Goal: Task Accomplishment & Management: Complete application form

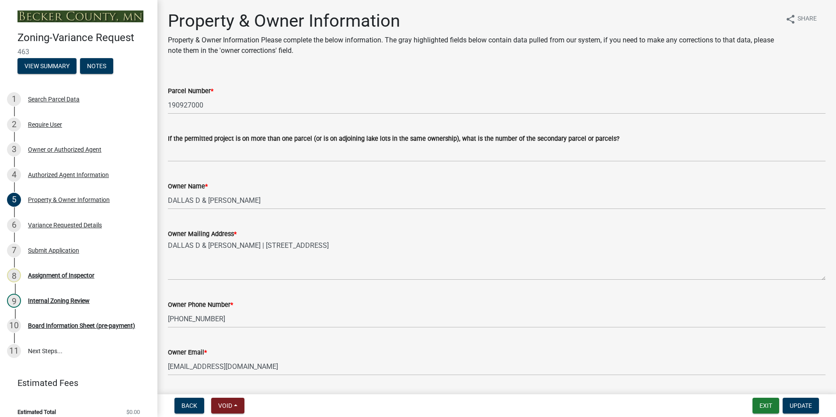
select select "bd6c4c96-e8c1-49bc-ade5-b37215bb1ac6"
select select "2b9210e5-8cac-47c3-9819-0b9c3513b258"
click at [776, 403] on button "Exit" at bounding box center [766, 406] width 27 height 16
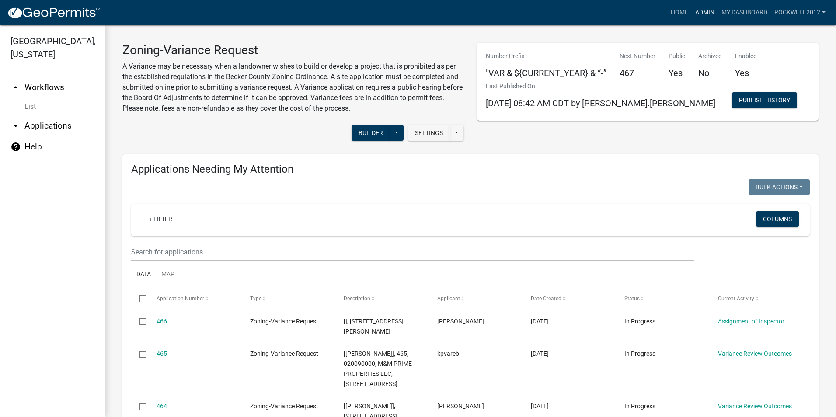
click at [710, 8] on link "Admin" at bounding box center [705, 12] width 26 height 17
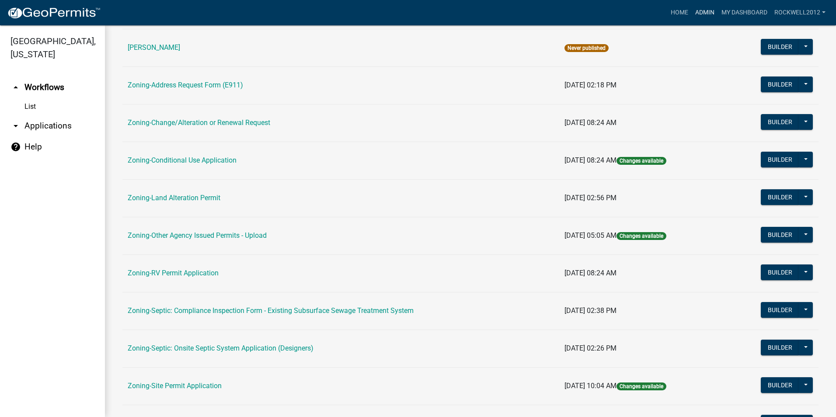
scroll to position [219, 0]
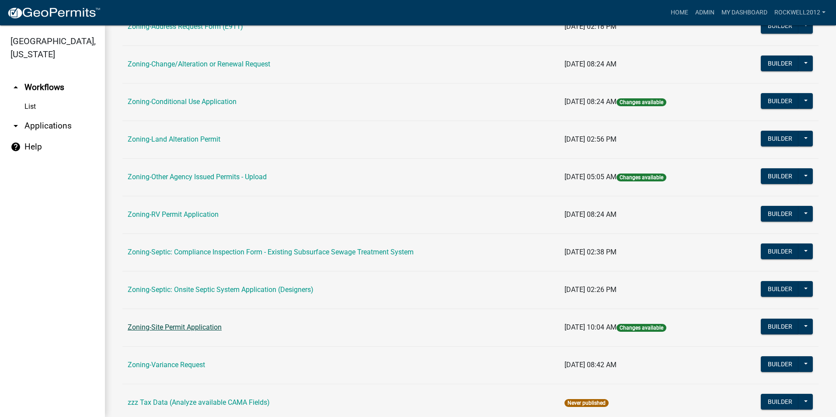
click at [177, 325] on link "Zoning-Site Permit Application" at bounding box center [175, 327] width 94 height 8
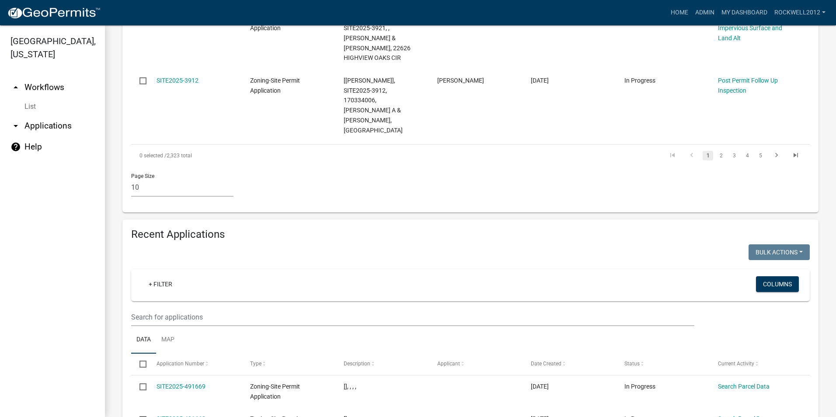
scroll to position [831, 0]
click at [145, 309] on input "text" at bounding box center [412, 318] width 563 height 18
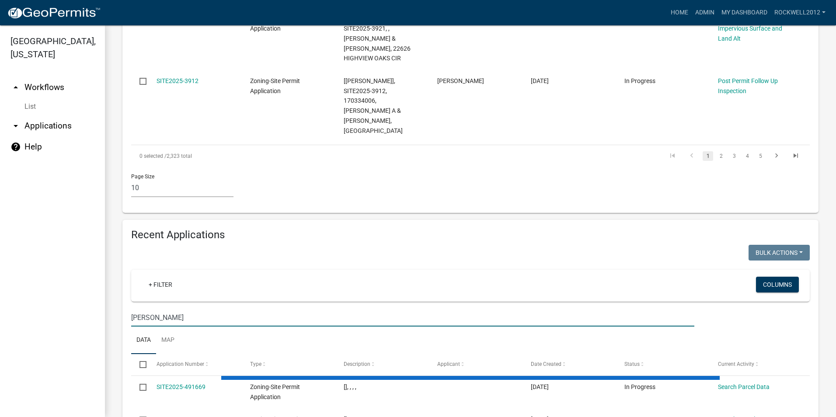
type input "[PERSON_NAME]"
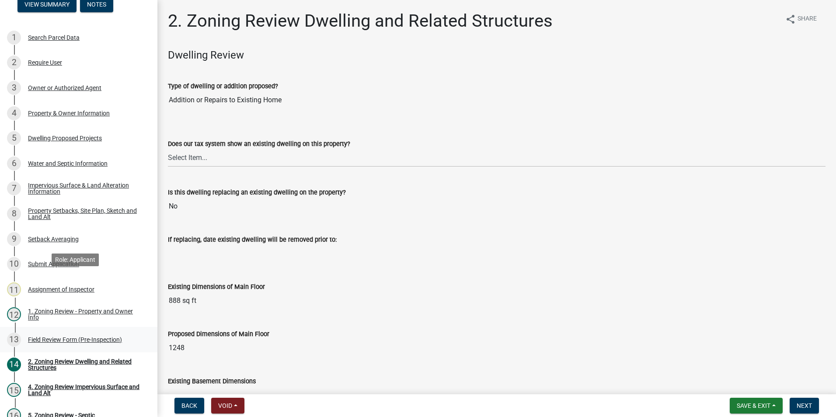
scroll to position [131, 0]
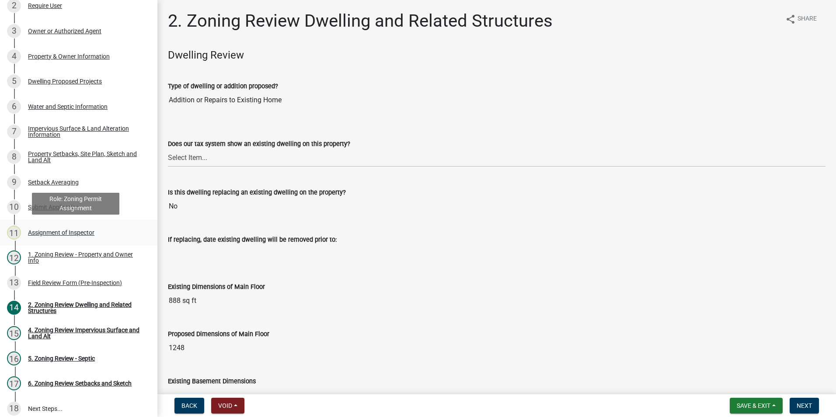
click at [66, 230] on div "Assignment of Inspector" at bounding box center [61, 233] width 66 height 6
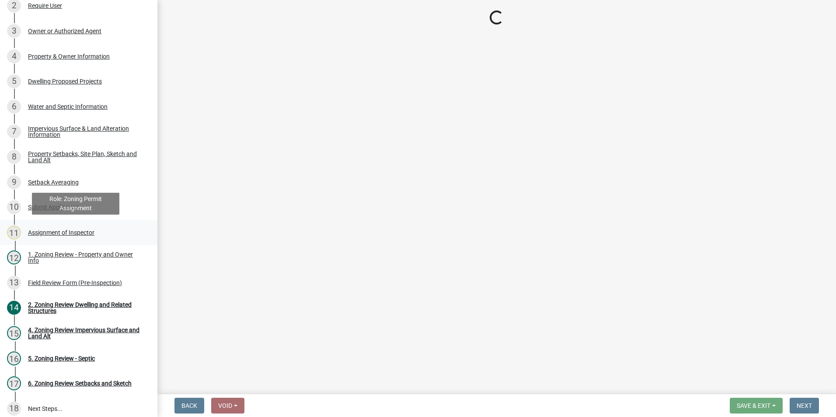
select select "ebd8400e-d8d5-49f8-911f-e671eb76408a"
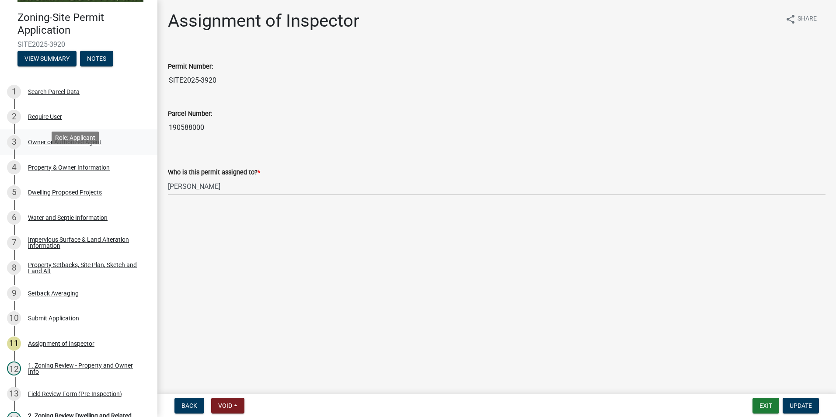
scroll to position [0, 0]
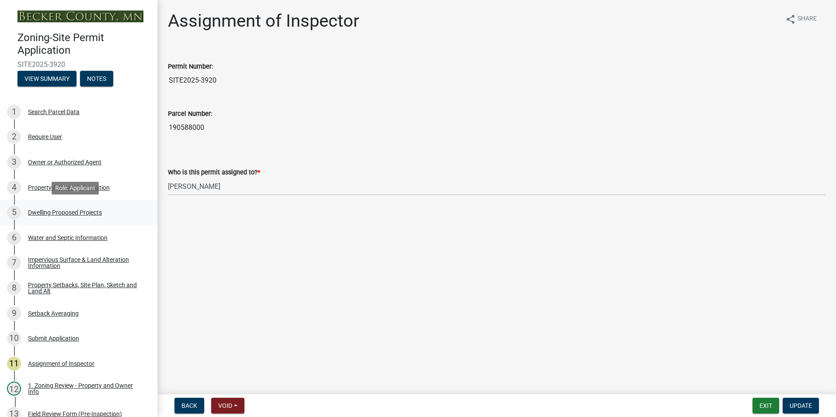
click at [59, 213] on div "Dwelling Proposed Projects" at bounding box center [65, 212] width 74 height 6
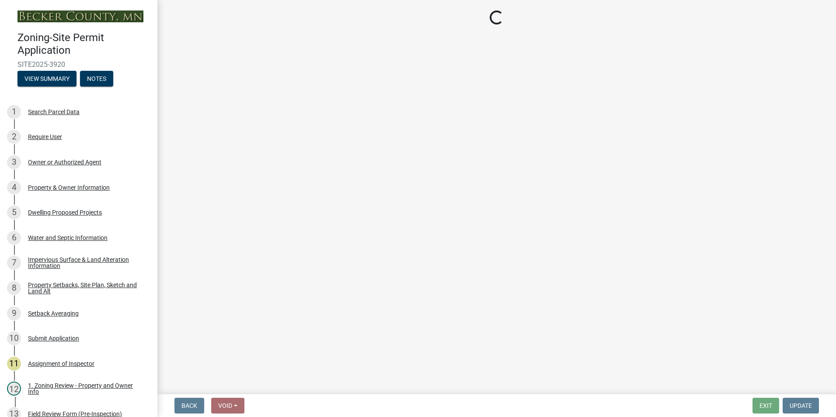
select select "b76c2e3f-c59d-4748-8205-29623accd873"
select select "566f81cc-4b3f-4ecb-9f16-a2b313352c61"
select select "f4ae0446-41fa-4afd-99aa-409617c58827"
select select "4f5e2784-8c40-49a3-b0e9-8f1a3cbab4f4"
select select "ad00b568-f24f-4dc2-90df-cb5d16449c52"
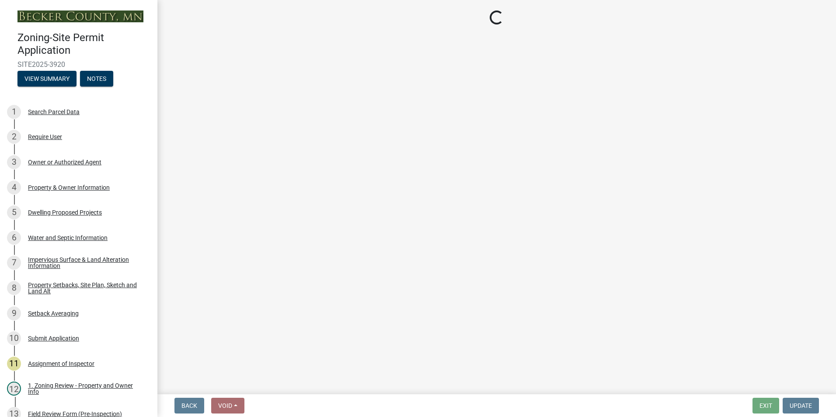
select select "ebb33175-329d-4f8e-9ee0-a71ca57f3362"
select select "b63d75fc-5f3c-4949-bc5e-b7a1b42903a6"
select select "11c1c089-3b44-43c0-9549-3c9eeea2451f"
select select "0ceb8b90-6e92-4b1f-be25-acba4c819eff"
select select "ab9119d1-7da9-49c4-9fac-8c142204c89d"
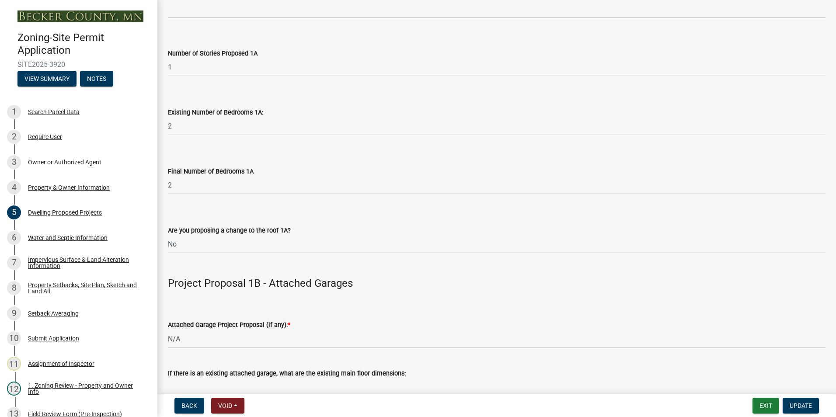
scroll to position [787, 0]
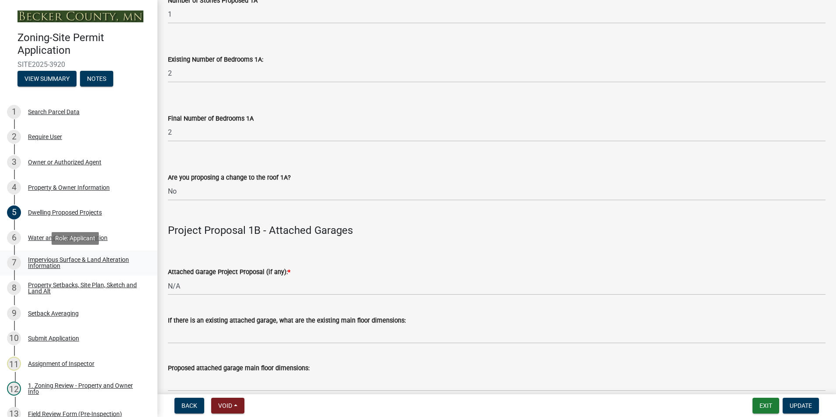
click at [72, 260] on div "Impervious Surface & Land Alteration Information" at bounding box center [85, 263] width 115 height 12
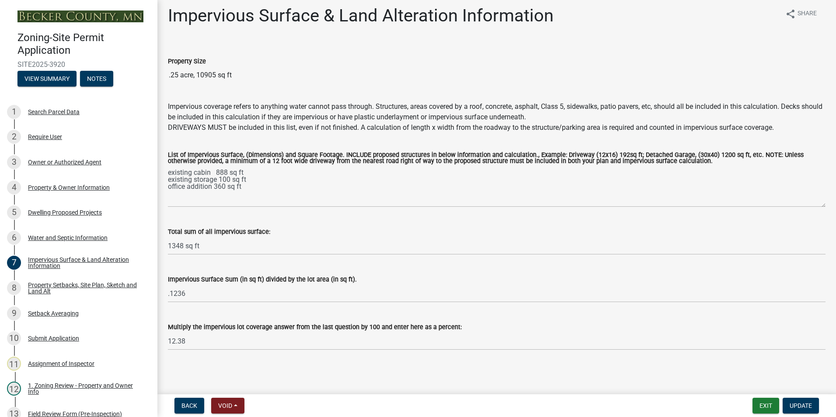
scroll to position [6, 0]
click at [38, 285] on div "Property Setbacks, Site Plan, Sketch and Land Alt" at bounding box center [85, 288] width 115 height 12
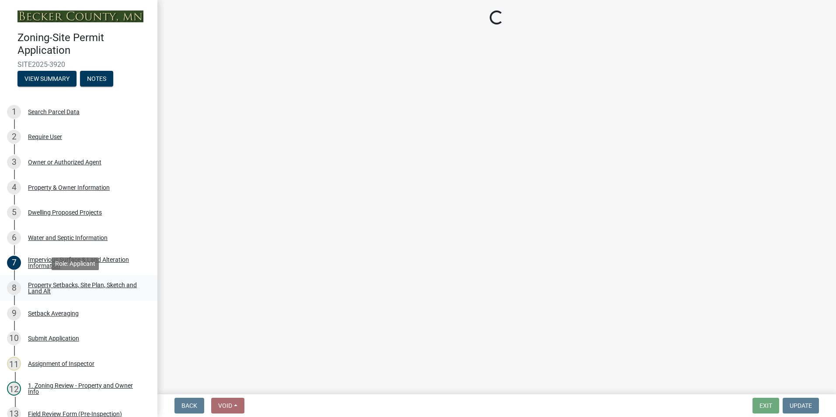
select select "7b13c63f-e699-4112-b373-98fbd28ec536"
select select "ad3f1f1c-7656-4cfc-b9d8-d6dc1c91b001"
select select "b56a4575-9846-47cf-8067-c59a4853da22"
select select "12f785fb-c378-4b18-841c-21c73dc99083"
select select "e8ab2dc3-aa3f-46f3-9b4a-37eb25ad84af"
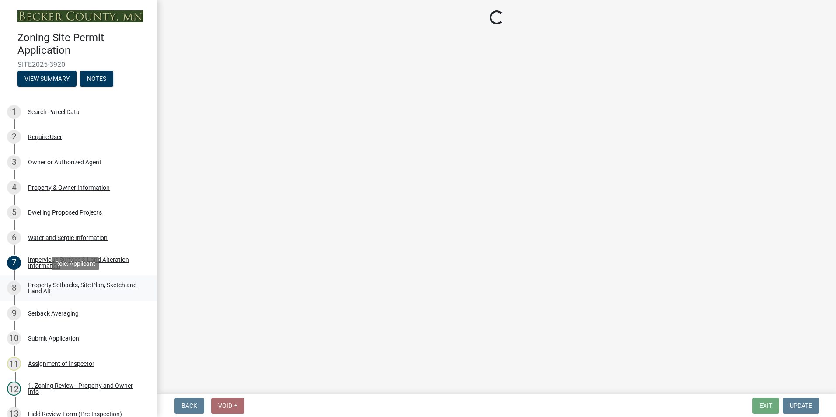
select select "27b2a8b4-abf6-463e-8c0c-7c5d2b4fe26f"
select select "5ad4ab64-b44e-481c-9000-9e5907aa74e1"
select select "a96800da-4e88-4c62-b1ff-2cd17f9e3346"
select select "c8b8ea71-7088-4e87-a493-7bc88cc2835b"
select select "1418c7e3-4054-4b00-84b5-d09b9560f30a"
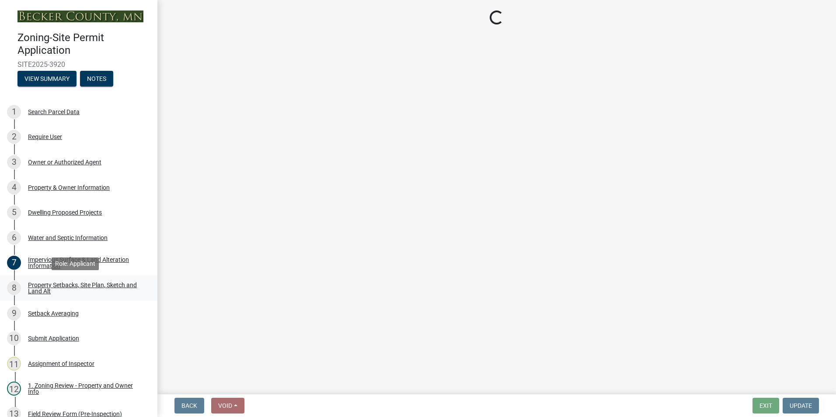
select select "f51aecae-0421-4f67-bd2d-0cff8a85c7cd"
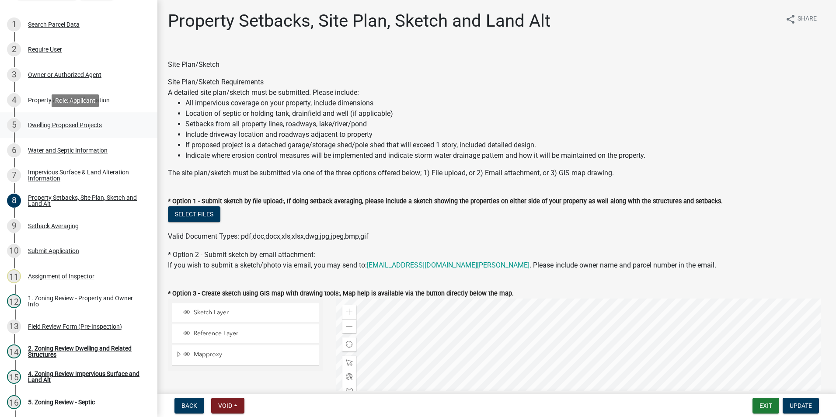
click at [44, 124] on div "Dwelling Proposed Projects" at bounding box center [65, 125] width 74 height 6
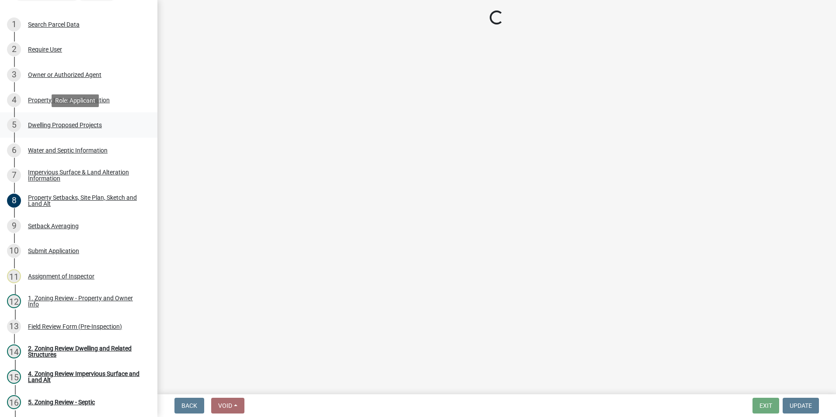
select select "b76c2e3f-c59d-4748-8205-29623accd873"
select select "566f81cc-4b3f-4ecb-9f16-a2b313352c61"
select select "f4ae0446-41fa-4afd-99aa-409617c58827"
select select "4f5e2784-8c40-49a3-b0e9-8f1a3cbab4f4"
select select "ad00b568-f24f-4dc2-90df-cb5d16449c52"
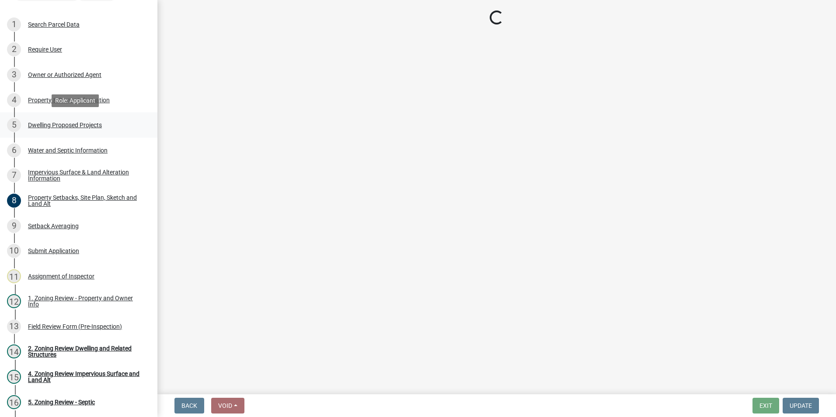
select select "ebb33175-329d-4f8e-9ee0-a71ca57f3362"
select select "b63d75fc-5f3c-4949-bc5e-b7a1b42903a6"
select select "11c1c089-3b44-43c0-9549-3c9eeea2451f"
select select "0ceb8b90-6e92-4b1f-be25-acba4c819eff"
select select "ab9119d1-7da9-49c4-9fac-8c142204c89d"
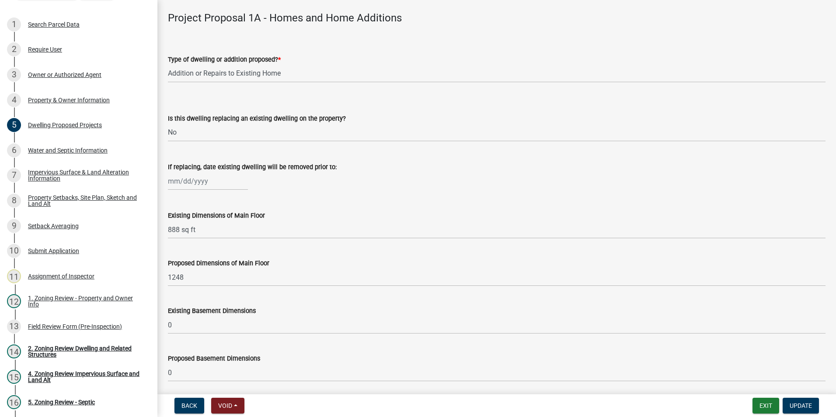
scroll to position [219, 0]
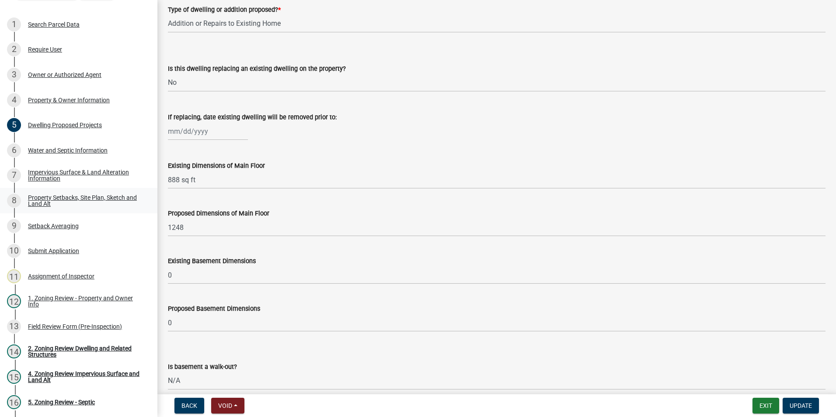
click at [58, 199] on div "Property Setbacks, Site Plan, Sketch and Land Alt" at bounding box center [85, 201] width 115 height 12
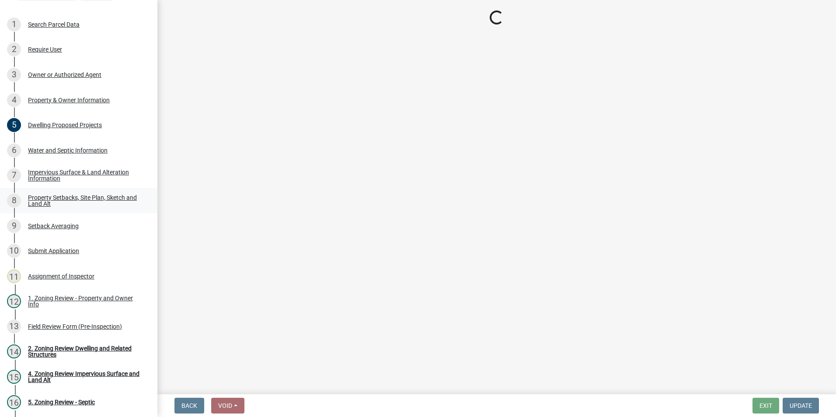
scroll to position [0, 0]
select select "7b13c63f-e699-4112-b373-98fbd28ec536"
select select "ad3f1f1c-7656-4cfc-b9d8-d6dc1c91b001"
select select "b56a4575-9846-47cf-8067-c59a4853da22"
select select "12f785fb-c378-4b18-841c-21c73dc99083"
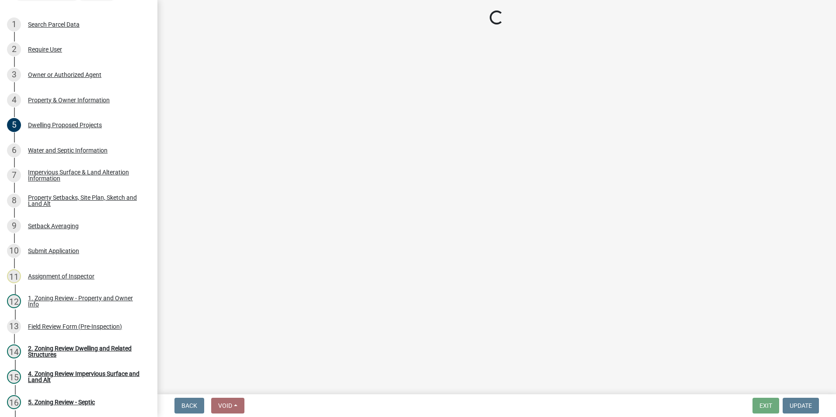
select select "e8ab2dc3-aa3f-46f3-9b4a-37eb25ad84af"
select select "27b2a8b4-abf6-463e-8c0c-7c5d2b4fe26f"
select select "5ad4ab64-b44e-481c-9000-9e5907aa74e1"
select select "a96800da-4e88-4c62-b1ff-2cd17f9e3346"
select select "c8b8ea71-7088-4e87-a493-7bc88cc2835b"
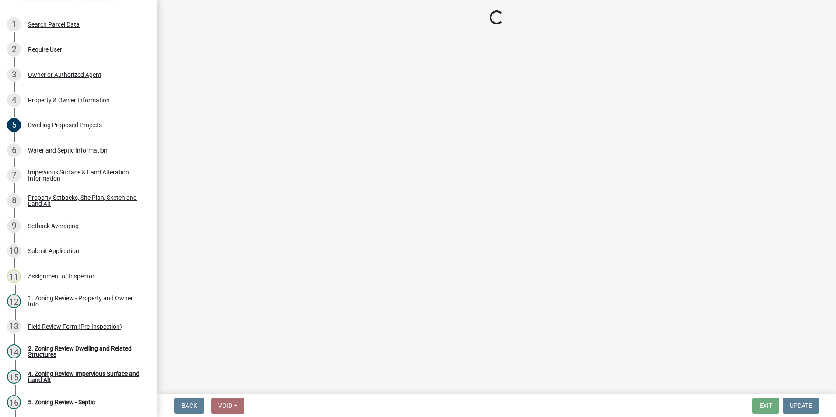
select select "1418c7e3-4054-4b00-84b5-d09b9560f30a"
select select "f51aecae-0421-4f67-bd2d-0cff8a85c7cd"
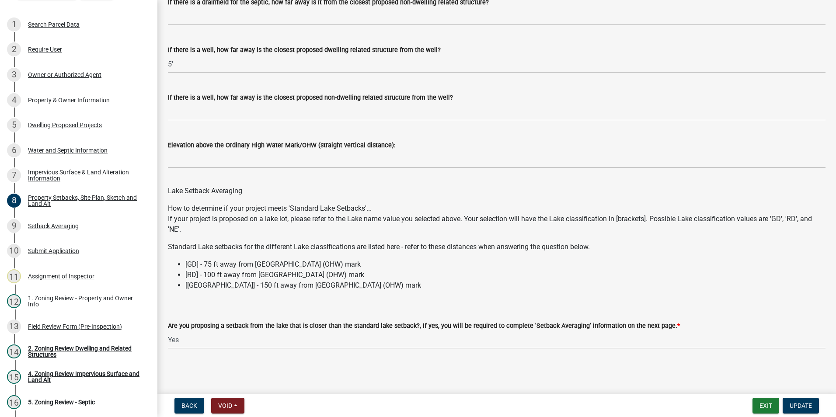
scroll to position [2466, 0]
click at [762, 406] on button "Exit" at bounding box center [766, 406] width 27 height 16
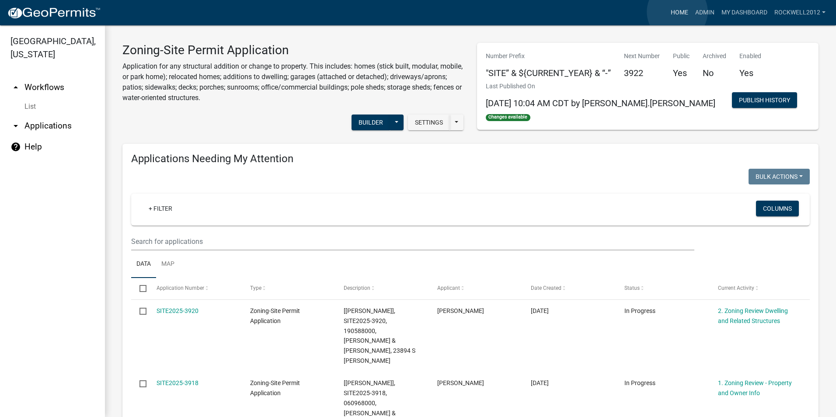
click at [677, 12] on link "Home" at bounding box center [679, 12] width 24 height 17
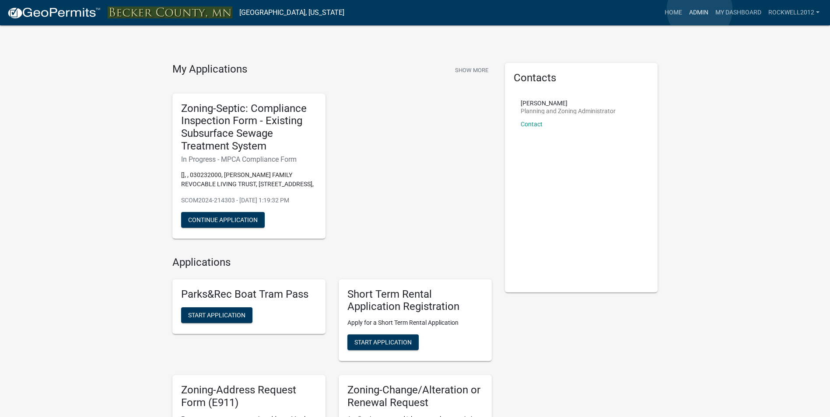
click at [699, 10] on link "Admin" at bounding box center [698, 12] width 26 height 17
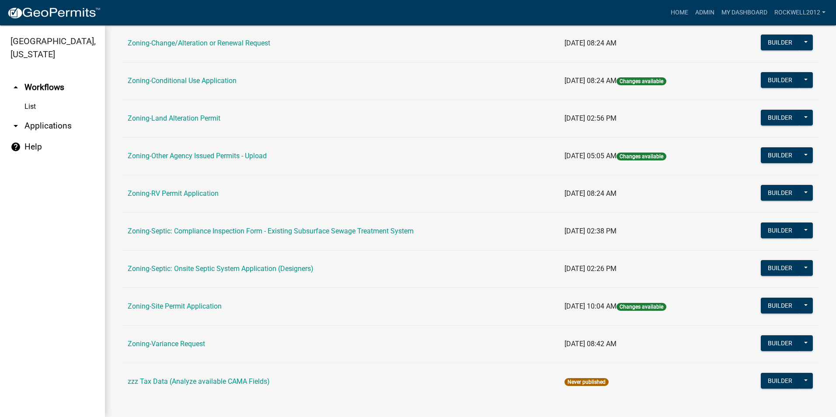
scroll to position [248, 0]
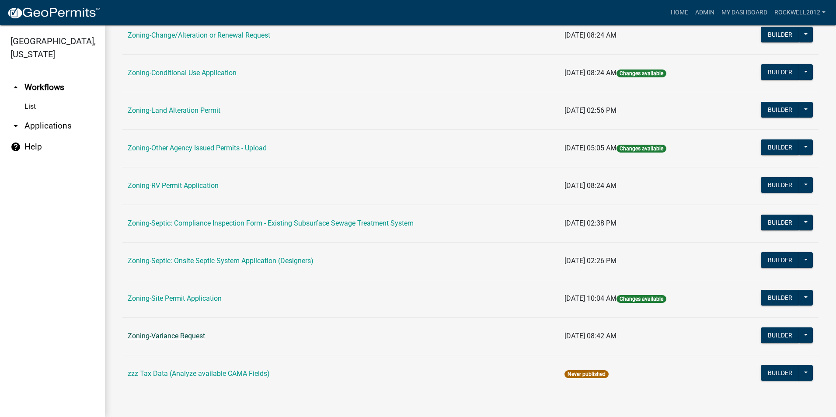
click at [177, 335] on link "Zoning-Variance Request" at bounding box center [166, 336] width 77 height 8
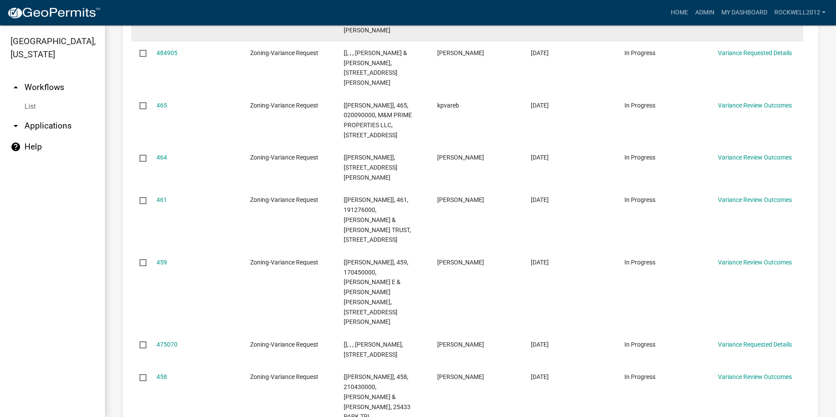
scroll to position [1173, 0]
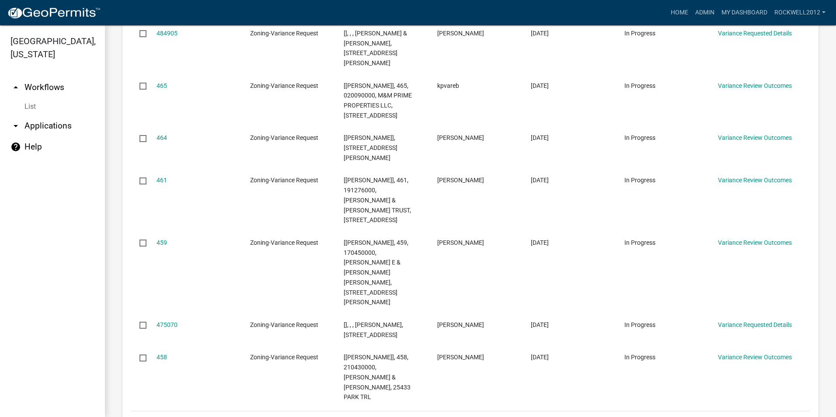
select select "2: 50"
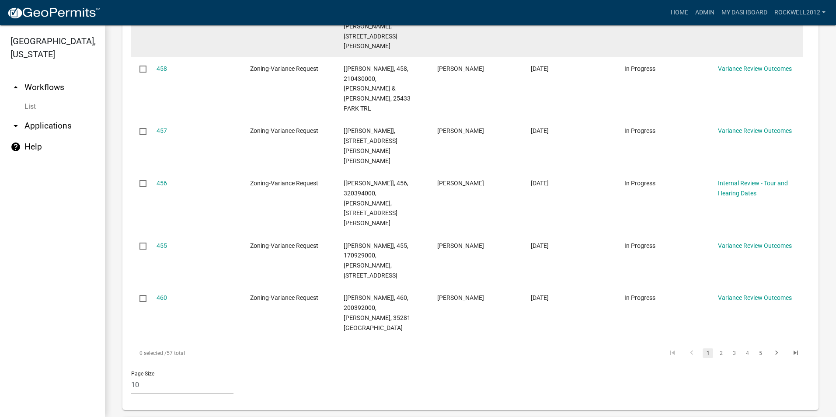
scroll to position [787, 0]
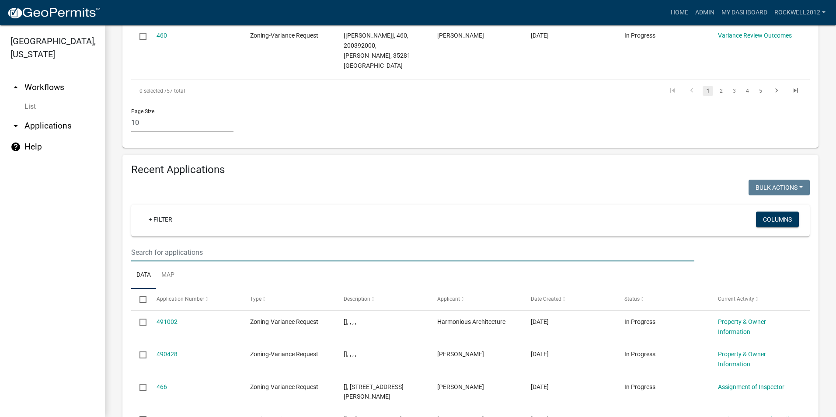
click at [136, 244] on input "text" at bounding box center [412, 253] width 563 height 18
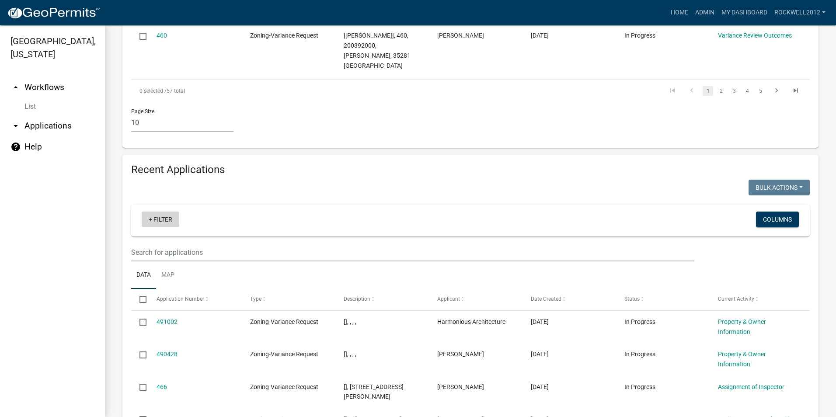
click at [165, 212] on link "+ Filter" at bounding box center [161, 220] width 38 height 16
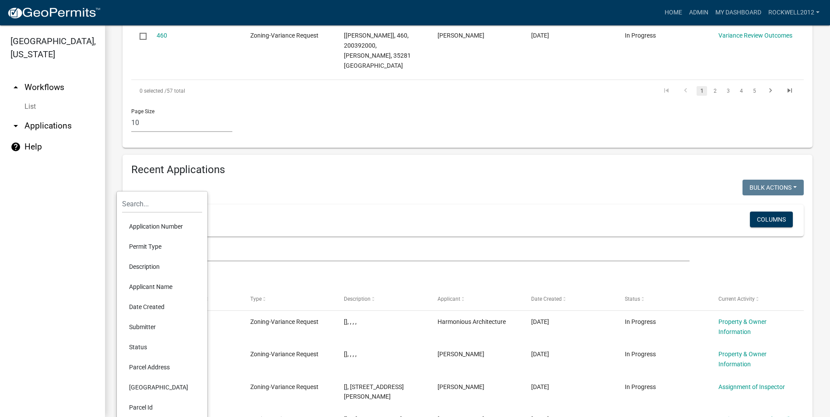
click at [142, 406] on li "Parcel Id" at bounding box center [162, 408] width 80 height 20
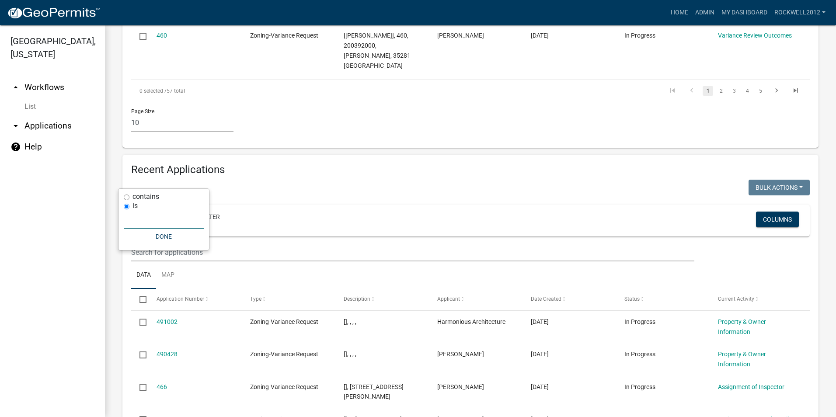
click at [135, 222] on input "text" at bounding box center [164, 220] width 80 height 18
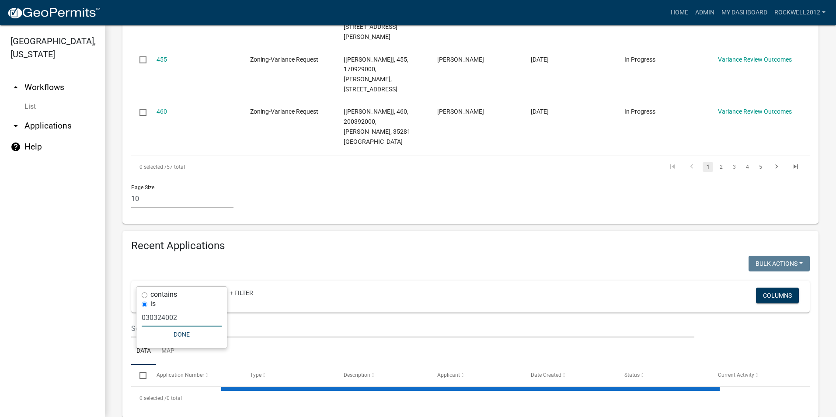
type input "030324002"
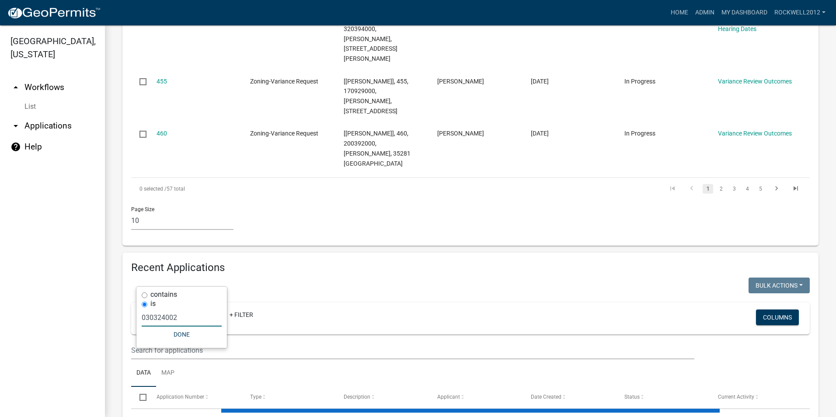
scroll to position [754, 0]
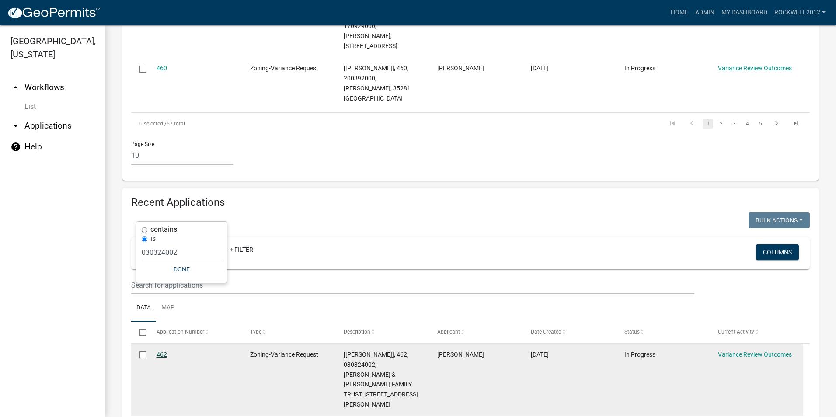
click at [160, 351] on link "462" at bounding box center [162, 354] width 10 height 7
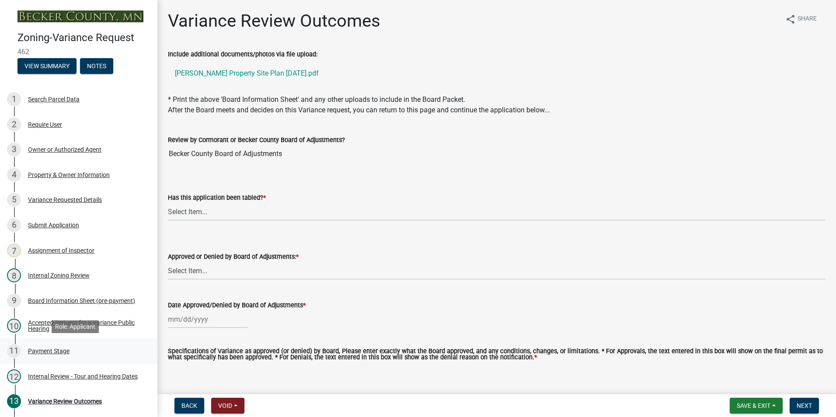
click at [50, 352] on div "Payment Stage" at bounding box center [49, 351] width 42 height 6
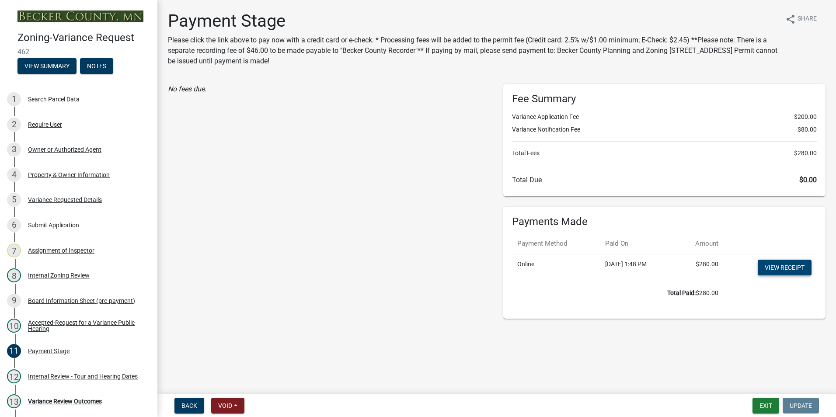
click at [794, 266] on link "View receipt" at bounding box center [785, 268] width 54 height 16
click at [769, 405] on button "Exit" at bounding box center [766, 406] width 27 height 16
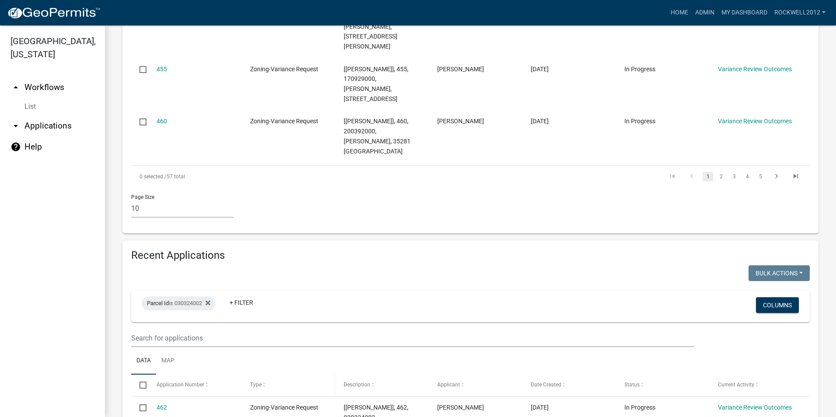
scroll to position [754, 0]
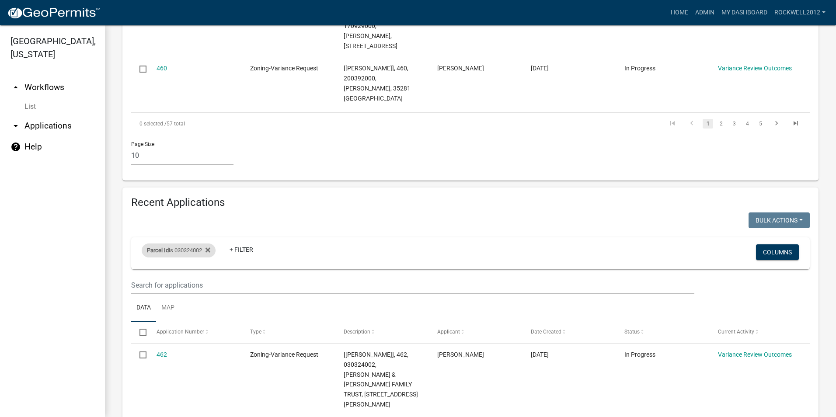
click at [213, 244] on div "Parcel Id is 030324002" at bounding box center [179, 251] width 74 height 14
click at [184, 252] on input "030324002" at bounding box center [182, 253] width 80 height 18
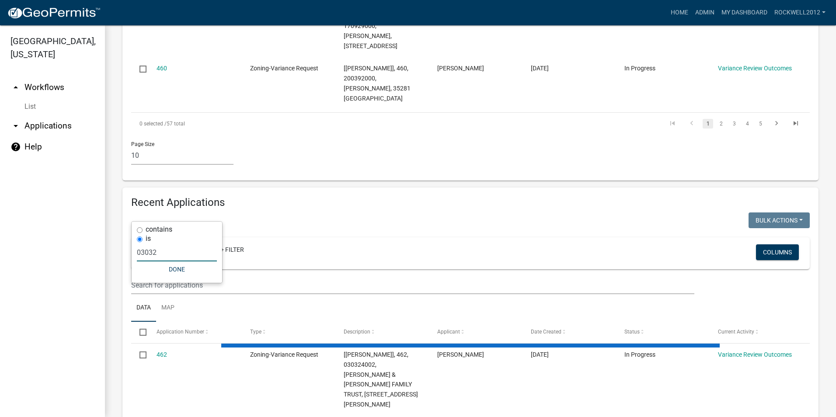
scroll to position [711, 0]
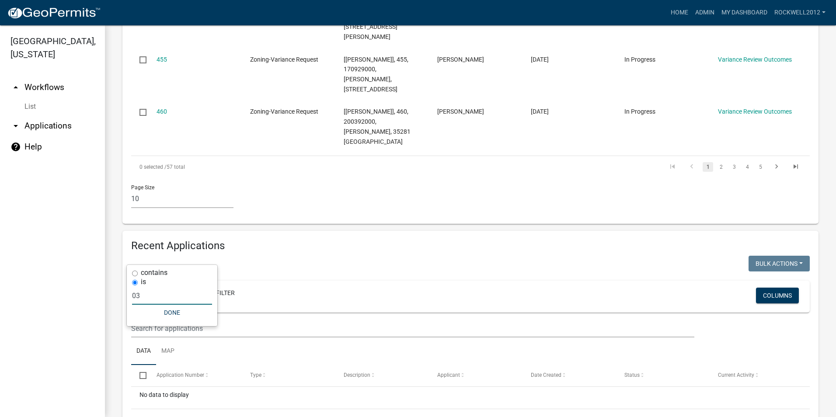
type input "0"
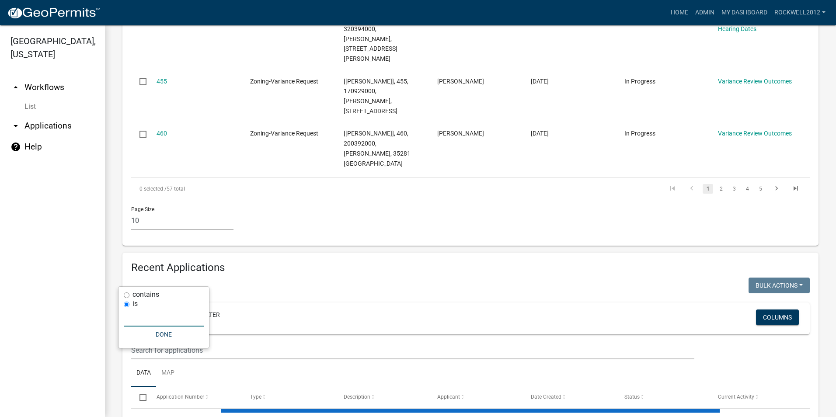
select select "2: 50"
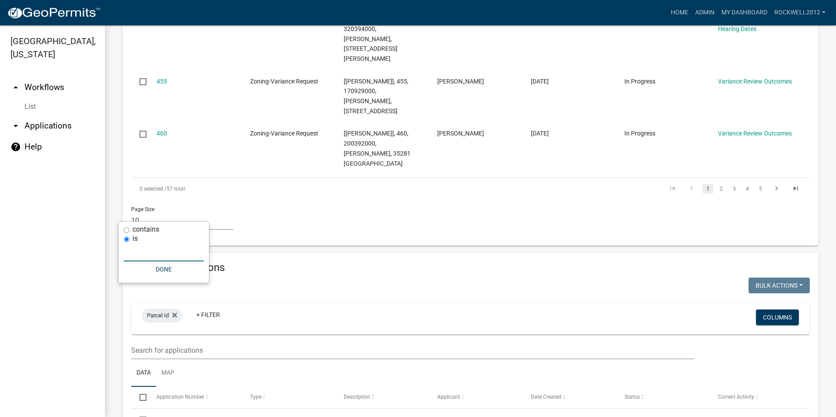
scroll to position [754, 0]
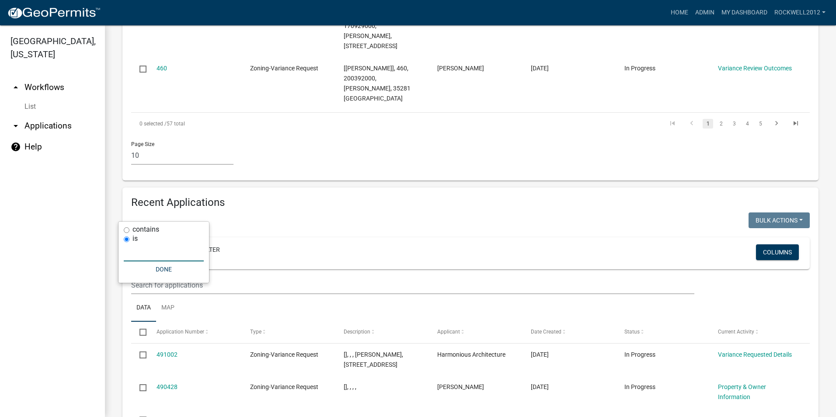
click at [401, 242] on div "Parcel Id + Filter" at bounding box center [358, 253] width 447 height 23
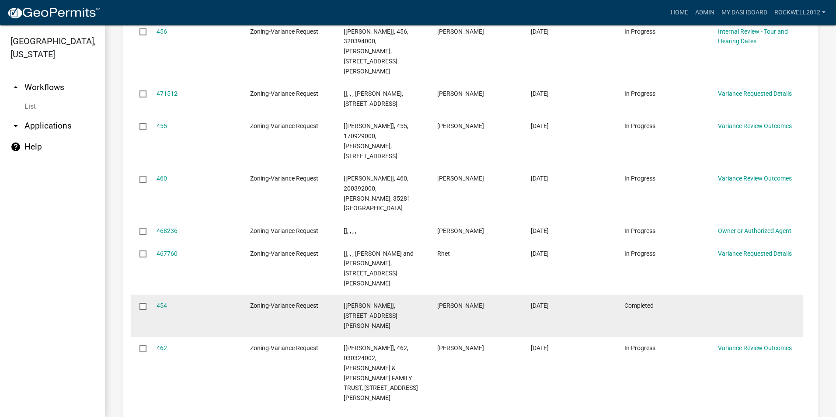
scroll to position [1629, 0]
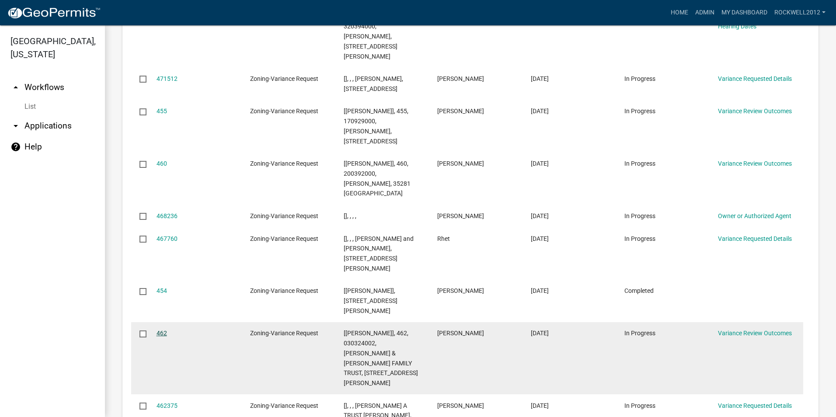
click at [163, 330] on link "462" at bounding box center [162, 333] width 10 height 7
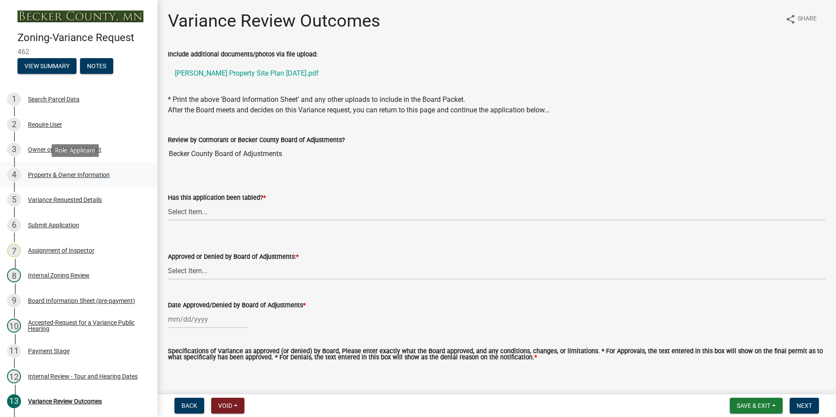
click at [53, 173] on div "Property & Owner Information" at bounding box center [69, 175] width 82 height 6
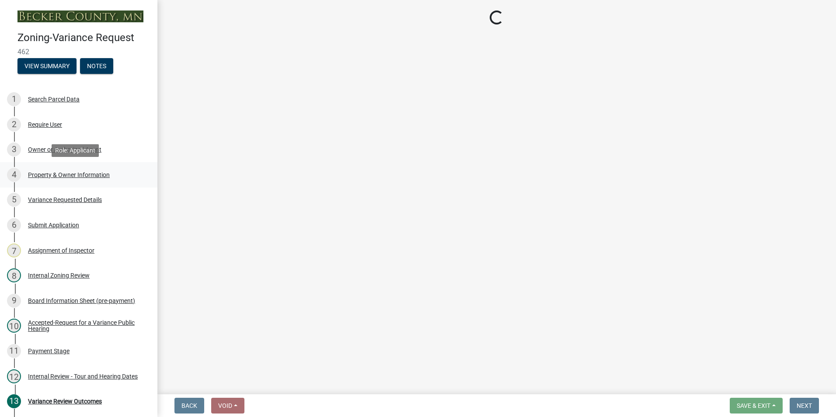
select select "341dbe48-7065-4cf8-80f2-c783158d934b"
select select "a1838a0c-3721-4596-baf4-31437942934f"
